Goal: Information Seeking & Learning: Learn about a topic

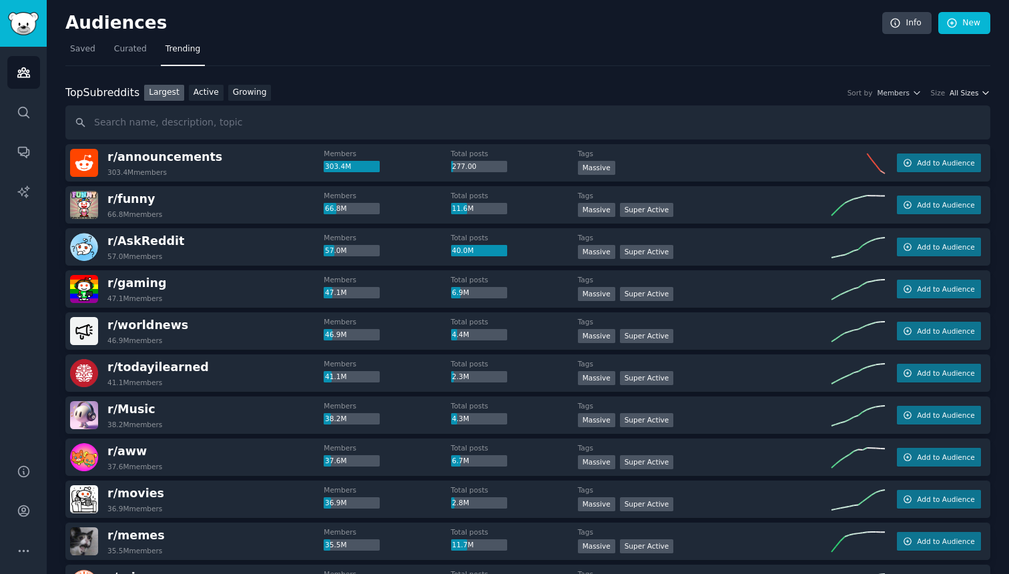
click at [965, 89] on span "All Sizes" at bounding box center [963, 92] width 29 height 9
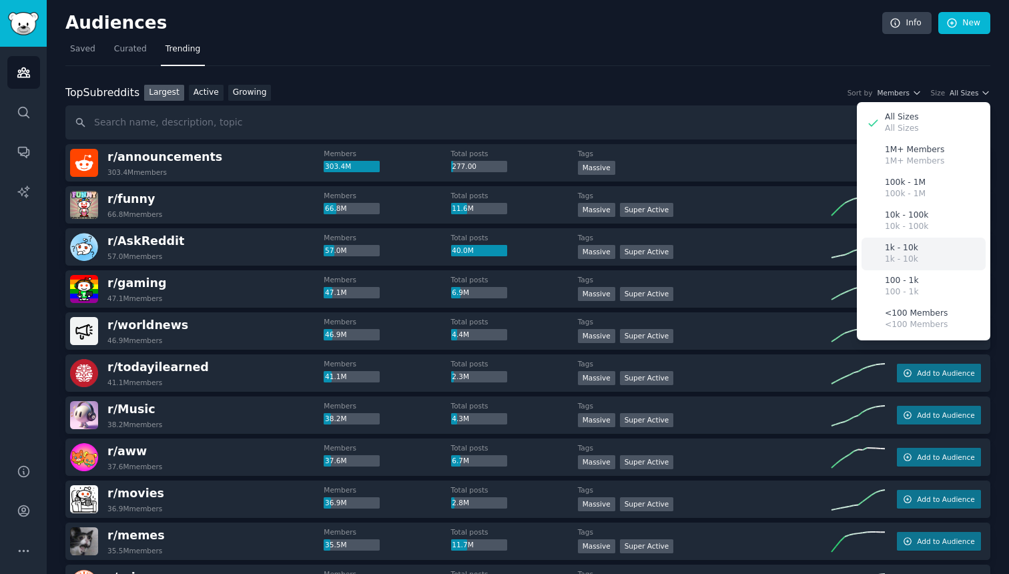
click at [919, 253] on div "1k - 10k 1k - 10k" at bounding box center [923, 254] width 124 height 33
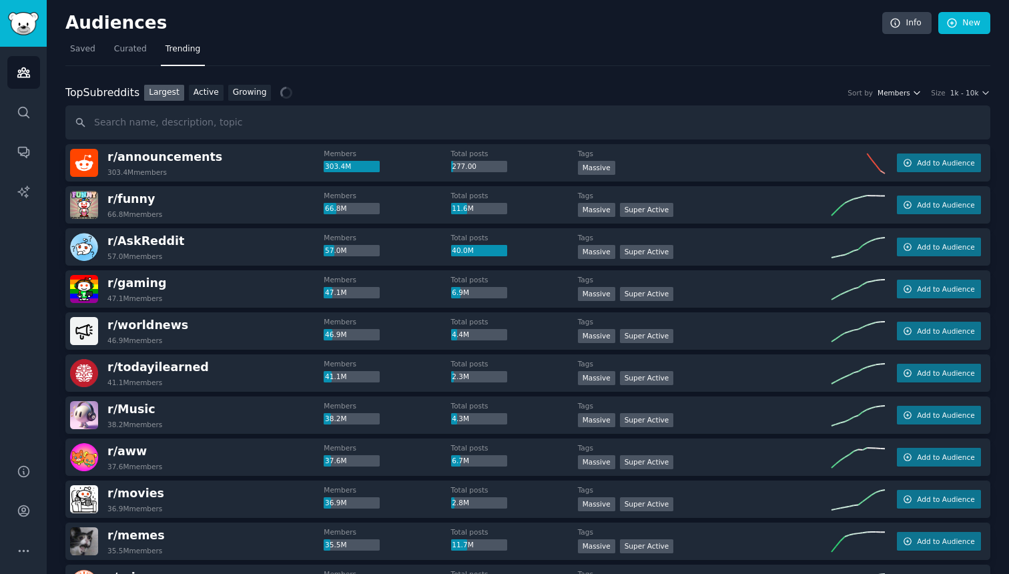
click at [903, 95] on span "Members" at bounding box center [893, 92] width 33 height 9
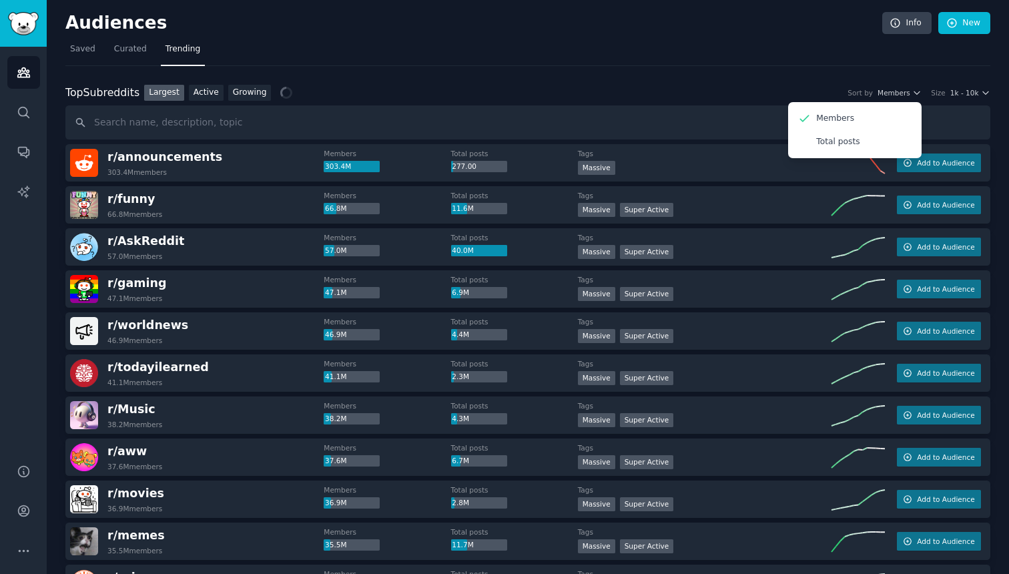
click at [832, 54] on nav "Saved Curated Trending" at bounding box center [527, 52] width 925 height 27
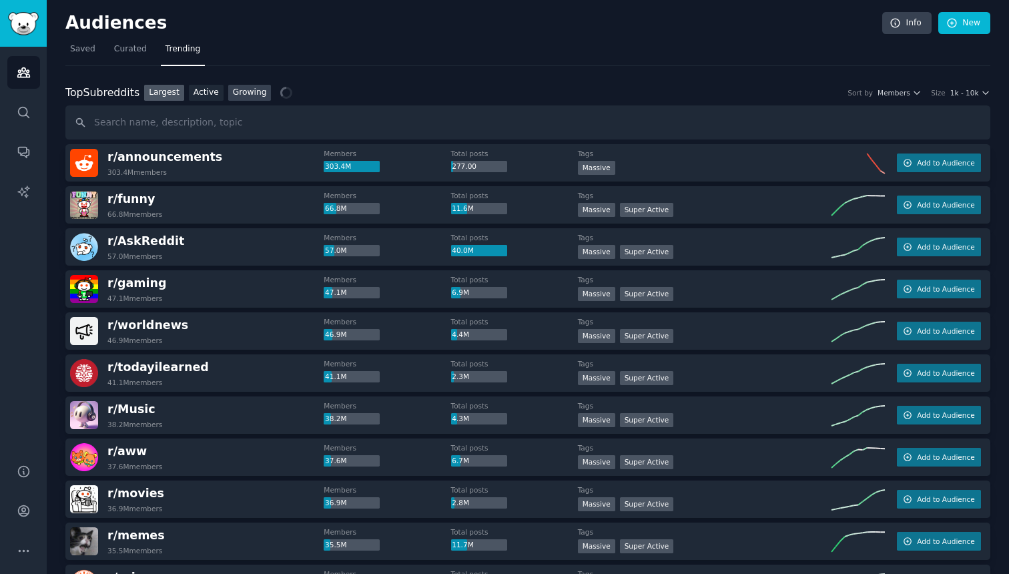
click at [255, 92] on link "Growing" at bounding box center [249, 93] width 43 height 17
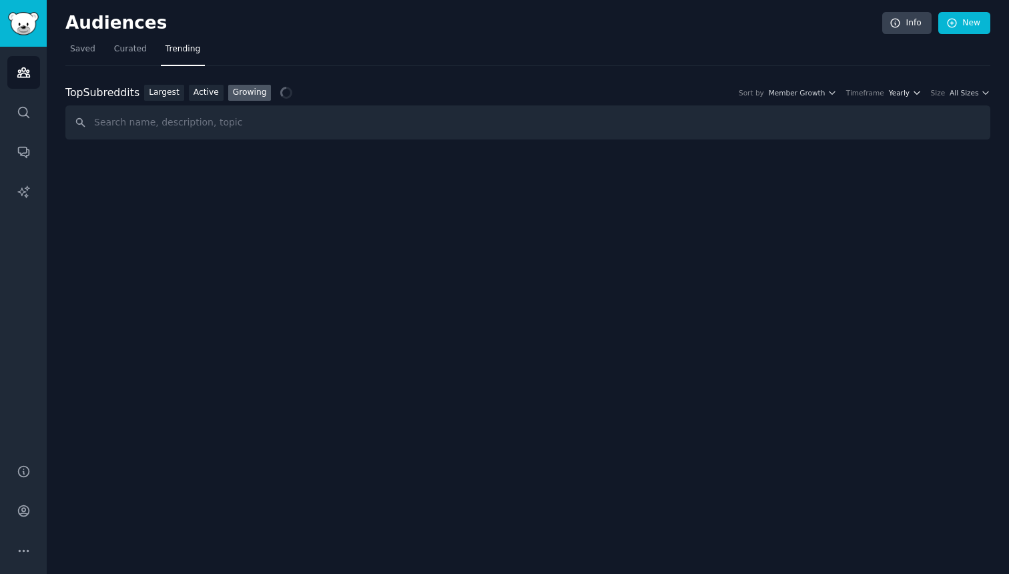
click at [907, 92] on span "Yearly" at bounding box center [899, 92] width 21 height 9
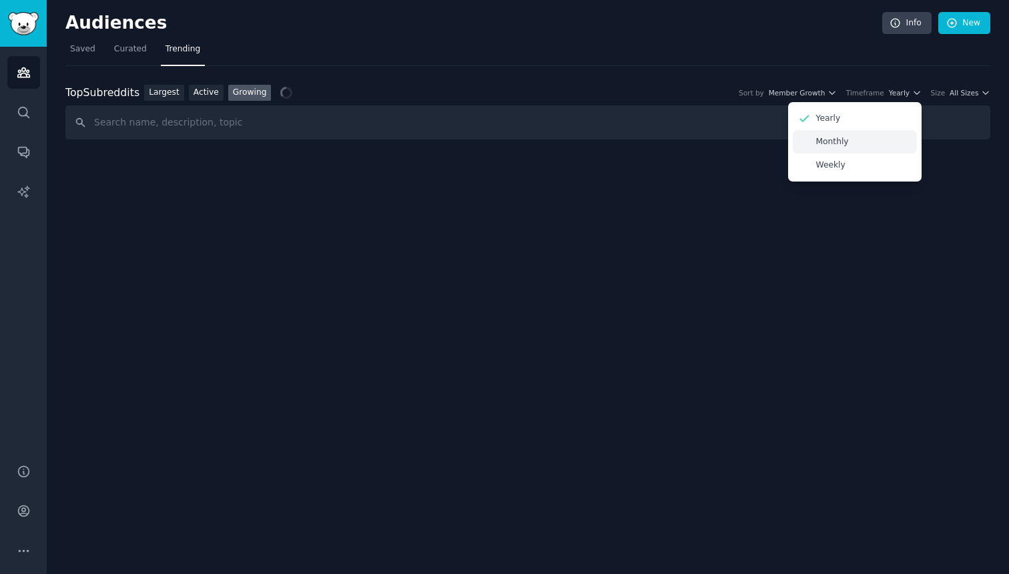
click at [882, 137] on div "Monthly" at bounding box center [855, 141] width 124 height 23
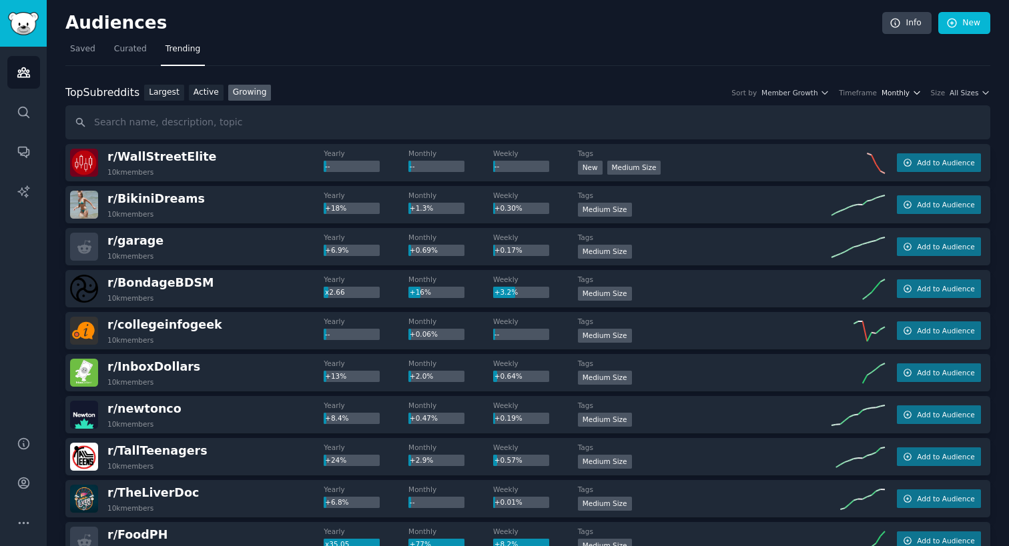
click at [903, 91] on span "Monthly" at bounding box center [895, 92] width 28 height 9
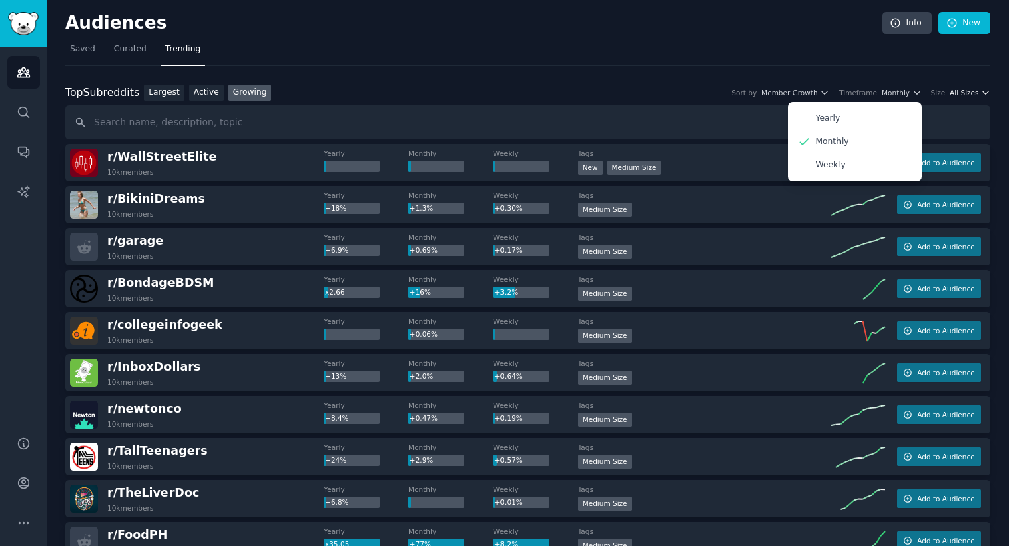
click at [961, 94] on span "All Sizes" at bounding box center [963, 92] width 29 height 9
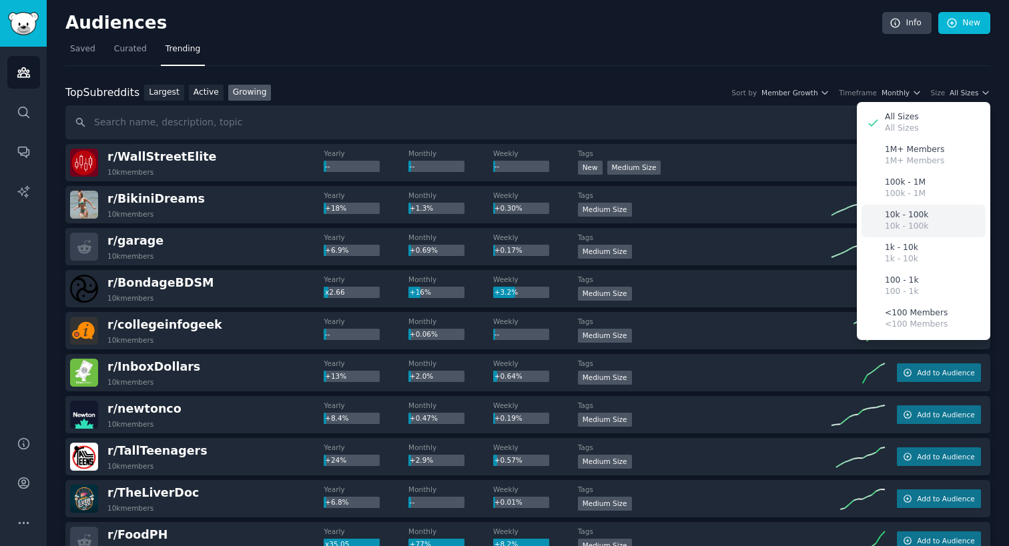
click at [925, 227] on p "10k - 100k" at bounding box center [906, 227] width 43 height 12
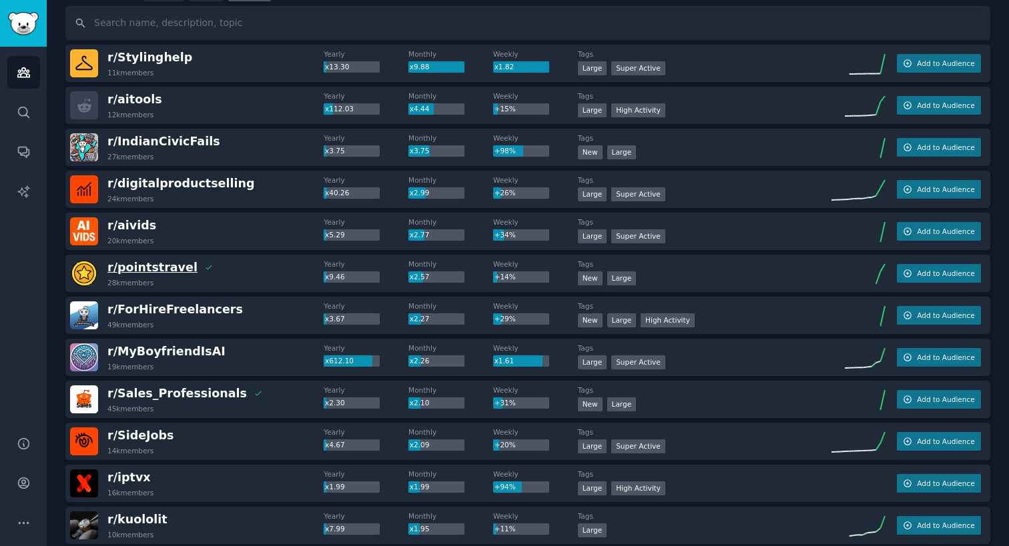
scroll to position [102, 0]
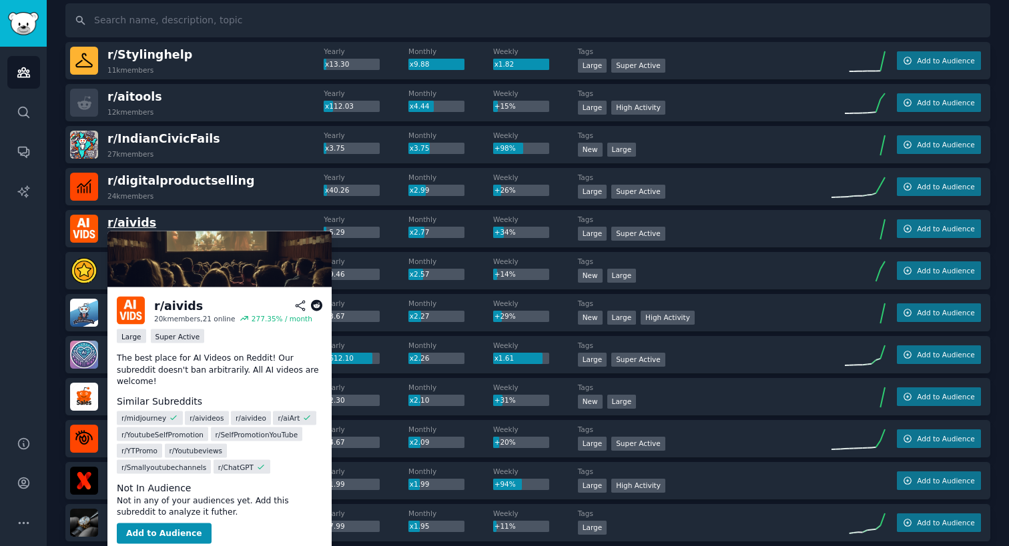
click at [139, 225] on span "r/ aivids" at bounding box center [131, 222] width 49 height 13
click at [316, 307] on icon at bounding box center [317, 306] width 12 height 12
